Goal: Use online tool/utility: Utilize a website feature to perform a specific function

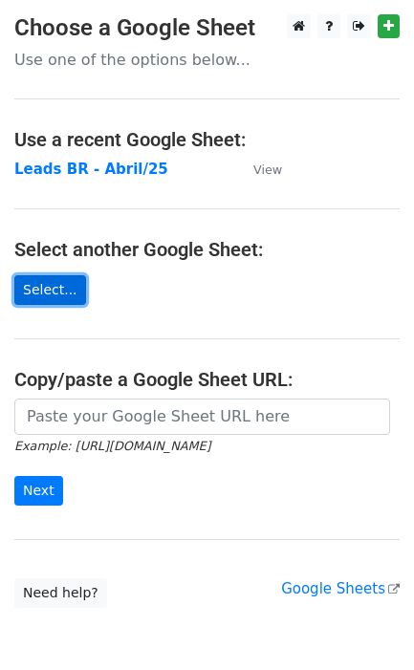
click at [54, 287] on link "Select..." at bounding box center [50, 290] width 72 height 30
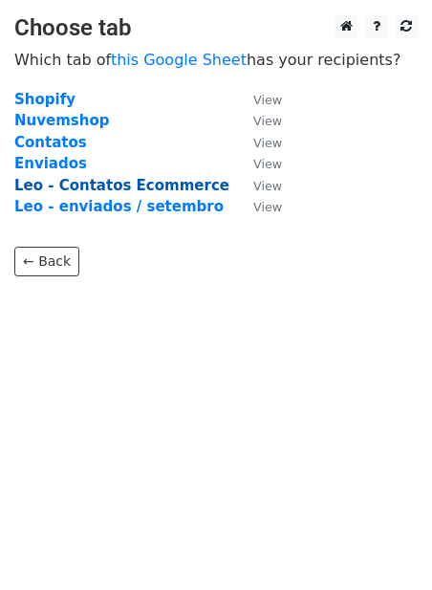
click at [178, 182] on strong "Leo - Contatos Ecommerce" at bounding box center [121, 185] width 215 height 17
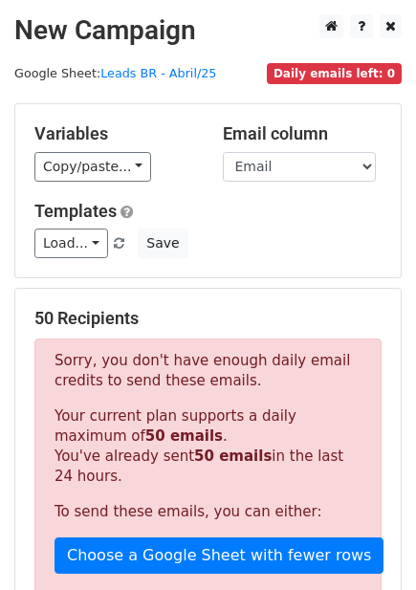
scroll to position [106, 0]
